Goal: Information Seeking & Learning: Learn about a topic

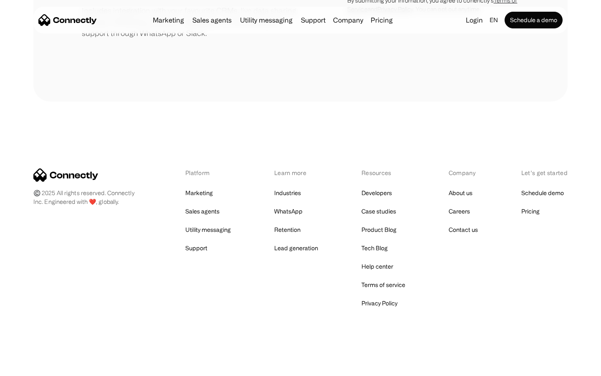
scroll to position [388, 0]
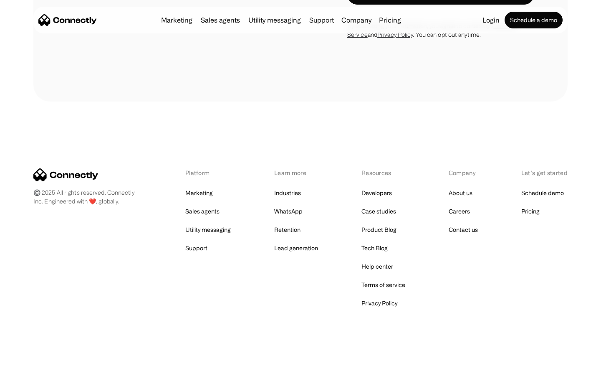
scroll to position [726, 0]
